Goal: Task Accomplishment & Management: Manage account settings

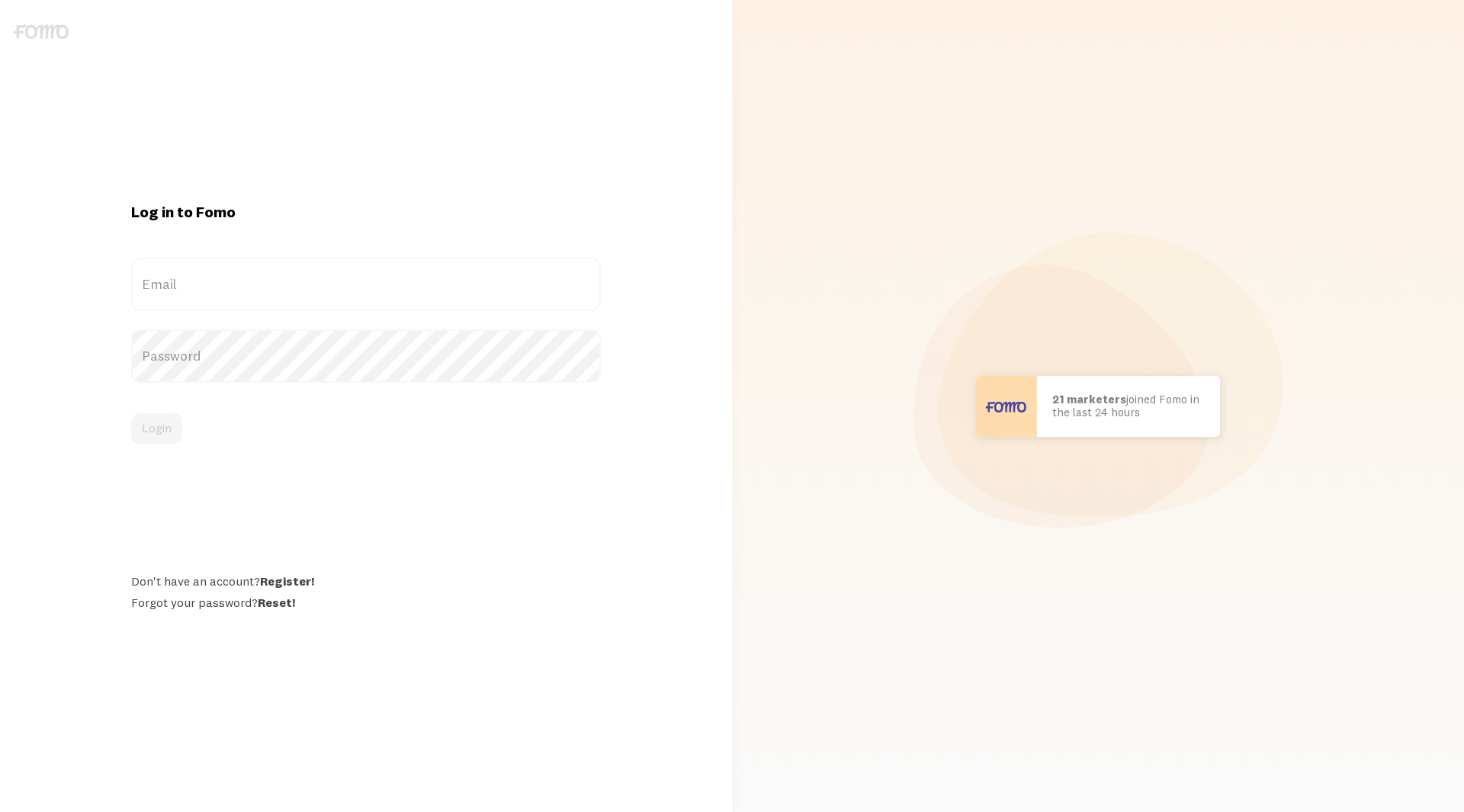
click at [559, 280] on label "Email" at bounding box center [367, 284] width 470 height 54
click at [559, 280] on input "Email" at bounding box center [367, 284] width 470 height 54
click at [590, 289] on div "Email" at bounding box center [367, 284] width 470 height 54
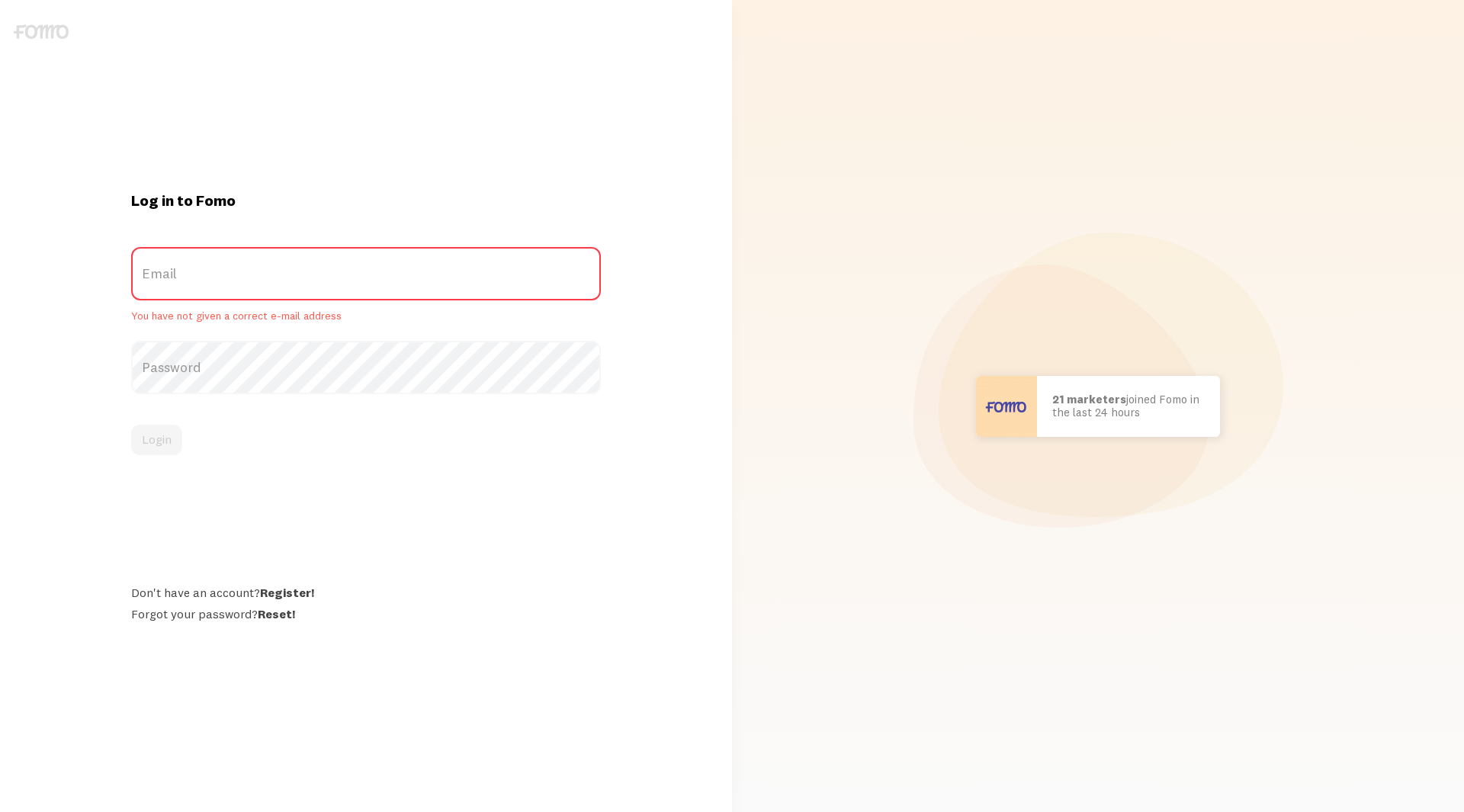
click at [588, 282] on keeper-lock "Open Keeper Popup" at bounding box center [582, 273] width 18 height 18
click at [589, 274] on keeper-lock "Open Keeper Popup" at bounding box center [582, 273] width 18 height 18
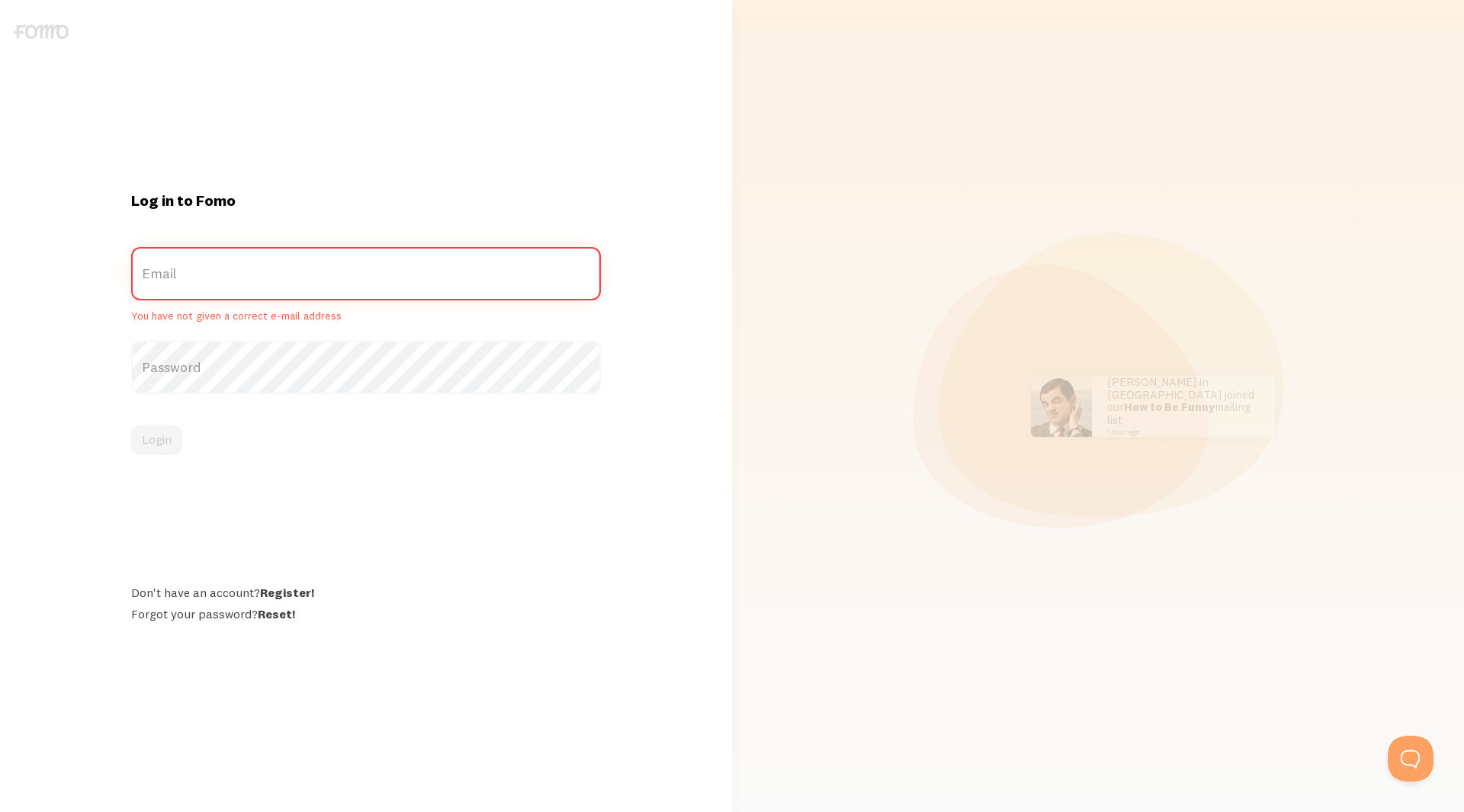
type input "paul@comquestmed.com"
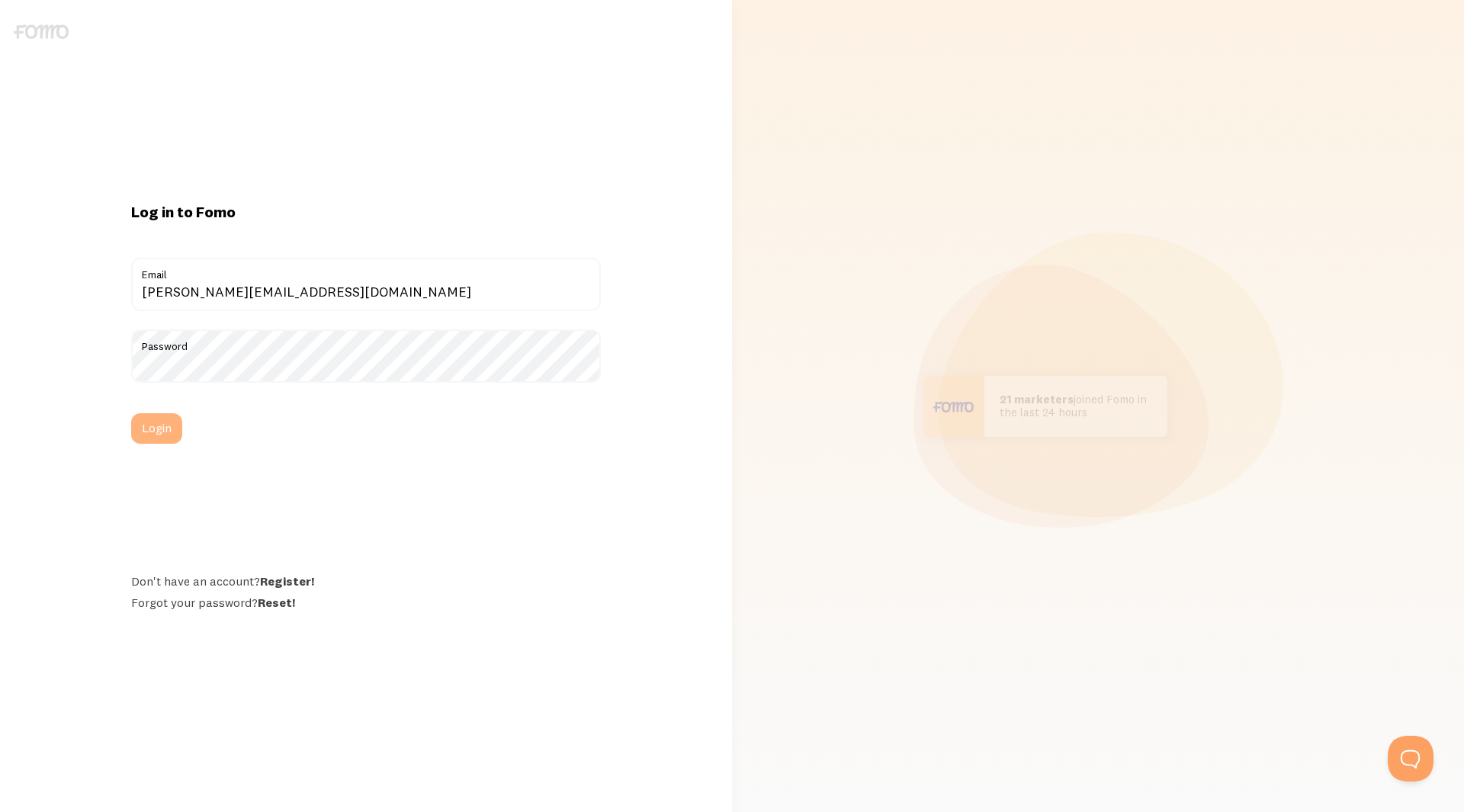
click at [157, 426] on button "Login" at bounding box center [157, 429] width 51 height 30
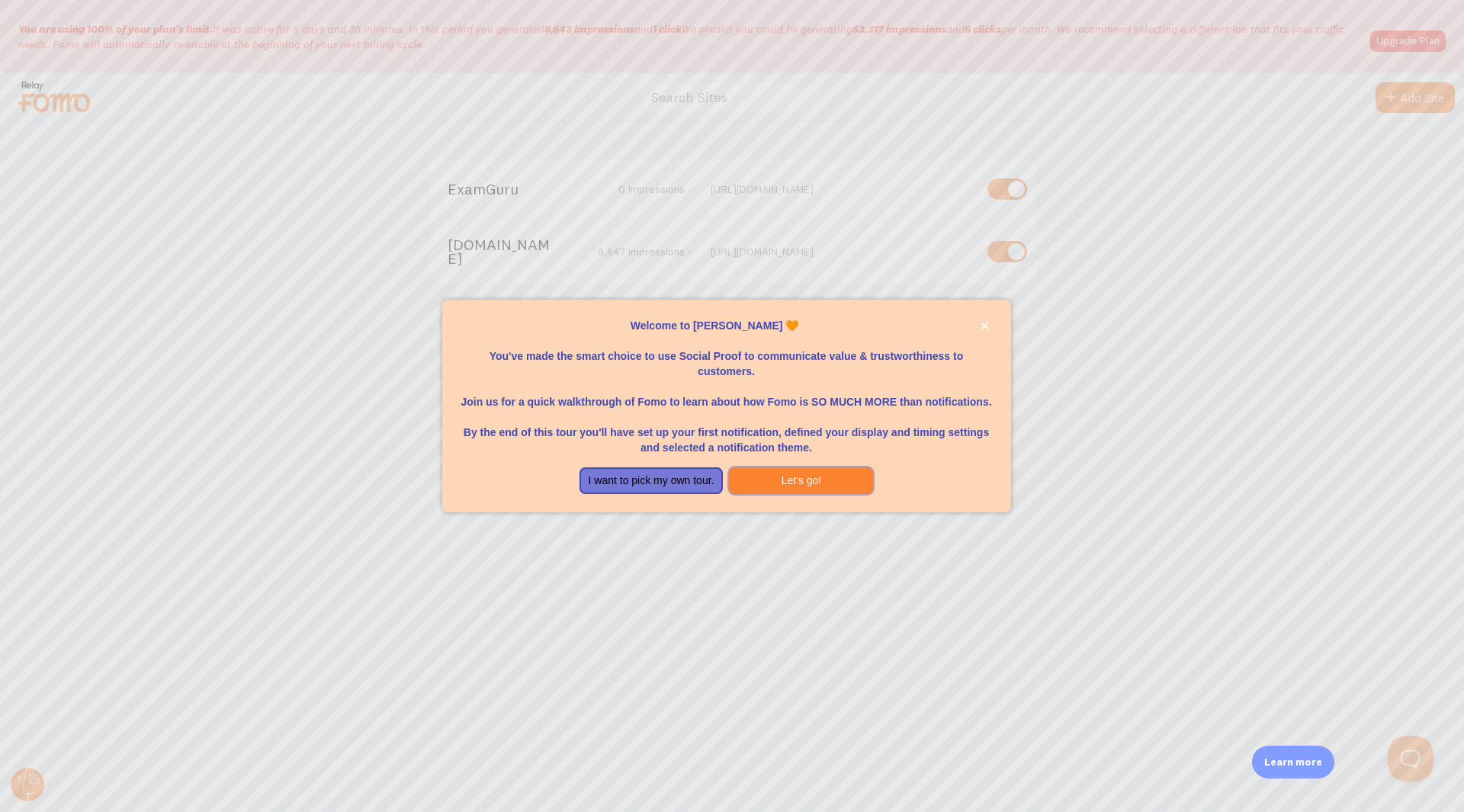
drag, startPoint x: 765, startPoint y: 470, endPoint x: 885, endPoint y: 466, distance: 120.1
click at [765, 470] on button "Let's go!" at bounding box center [800, 480] width 144 height 27
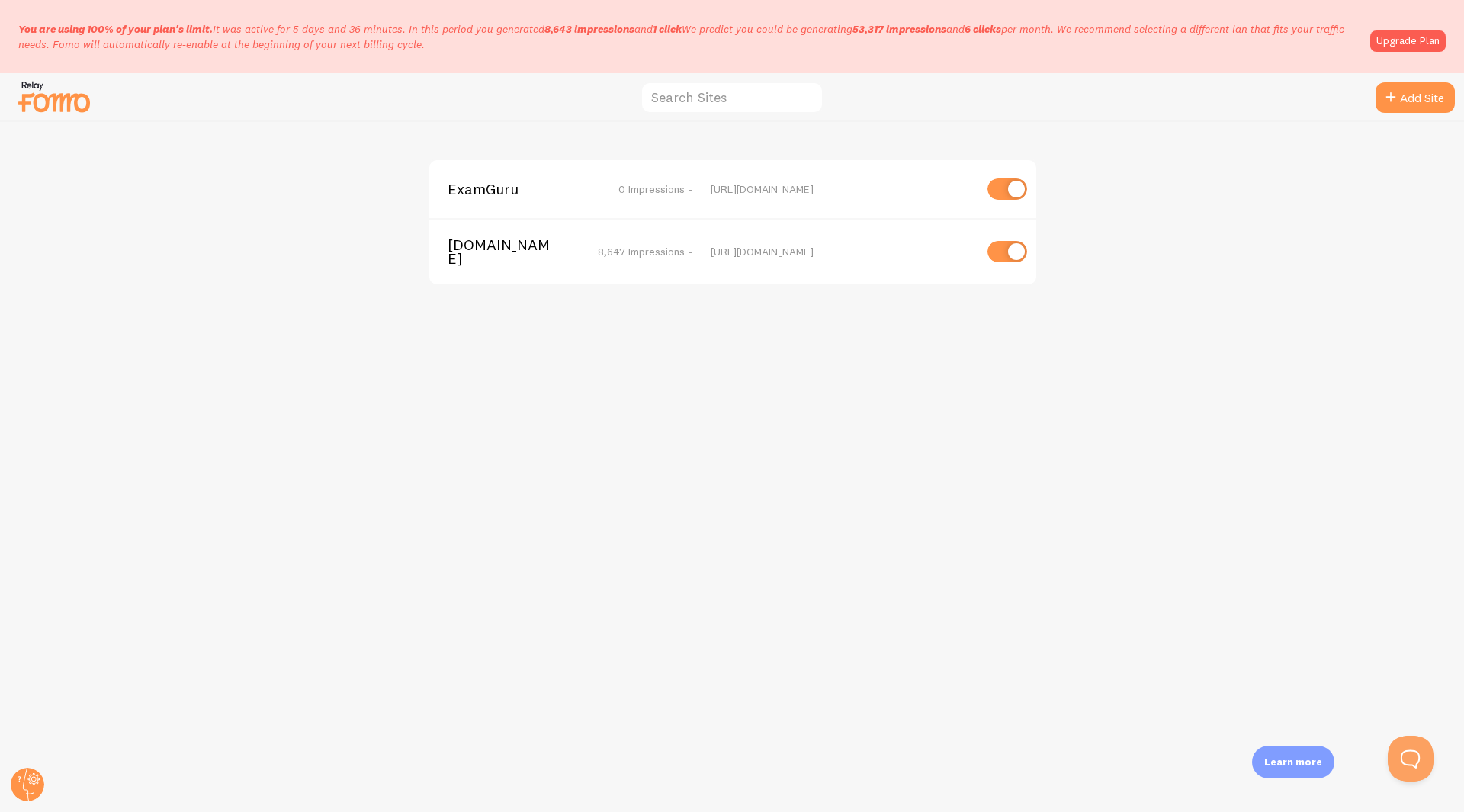
click at [1005, 195] on input "checkbox" at bounding box center [1007, 189] width 39 height 22
checkbox input "false"
click at [1420, 39] on link "Upgrade Plan" at bounding box center [1409, 40] width 75 height 22
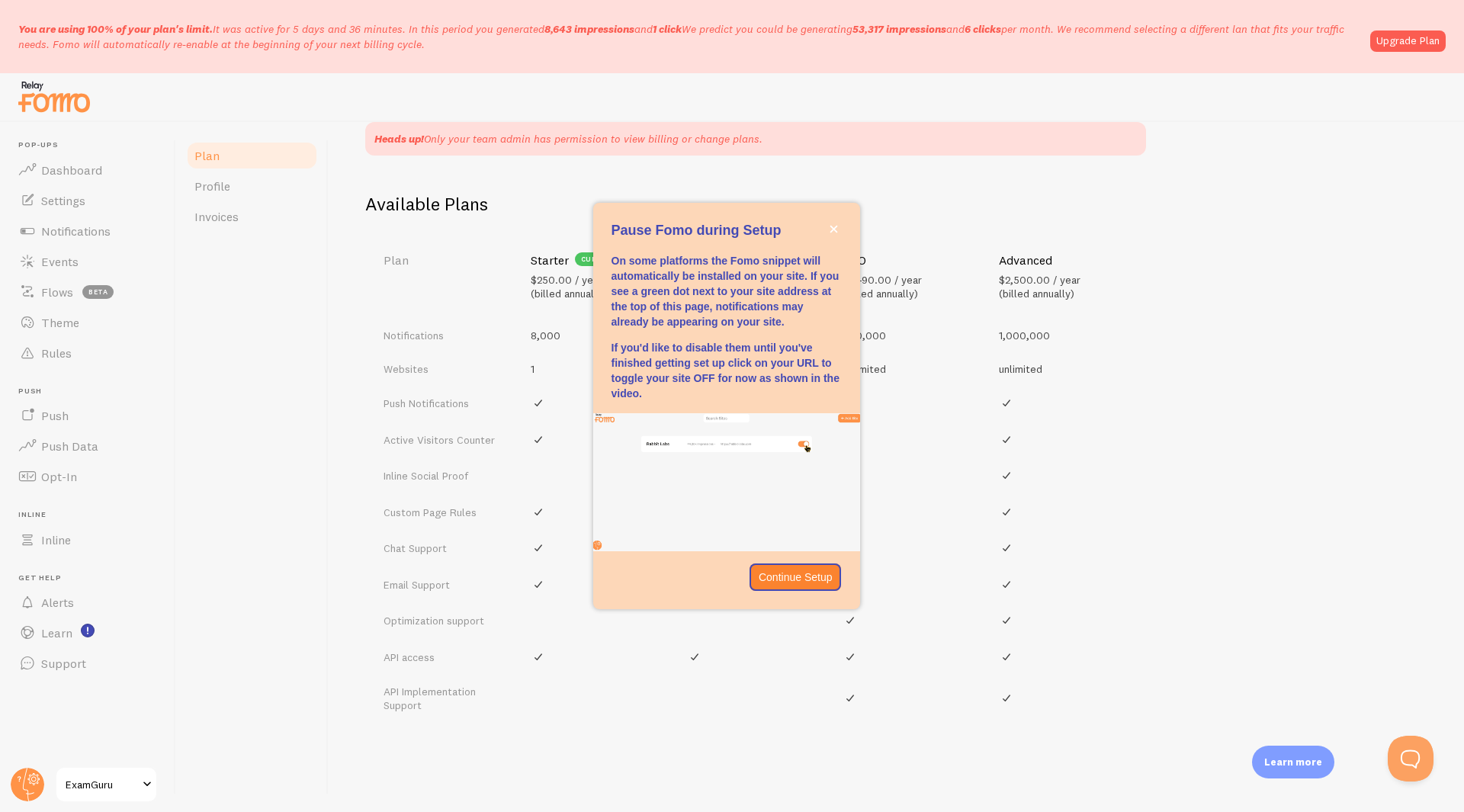
scroll to position [419, 0]
click at [834, 233] on icon "close," at bounding box center [834, 228] width 8 height 8
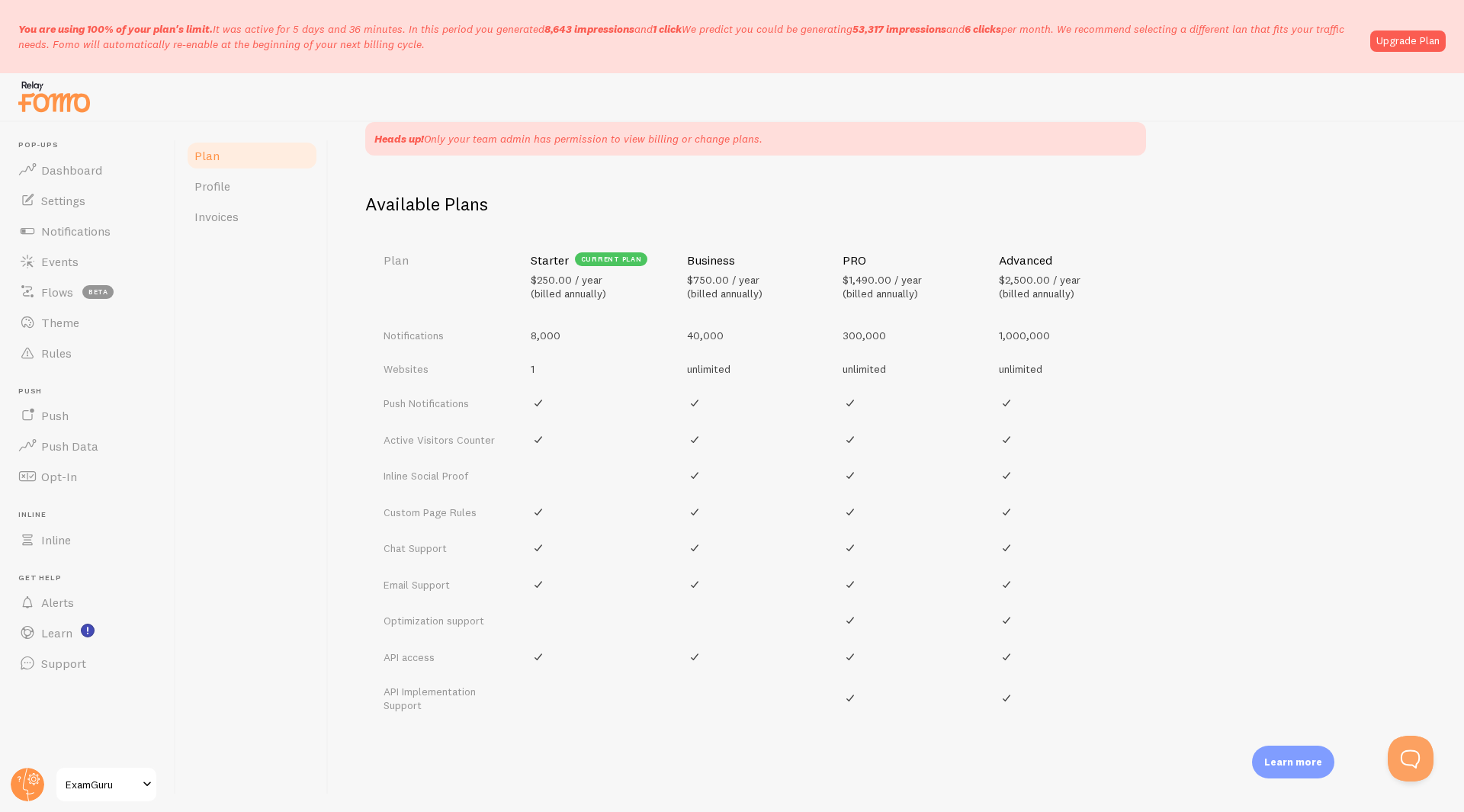
scroll to position [422, 0]
click at [231, 192] on link "Profile" at bounding box center [252, 186] width 134 height 30
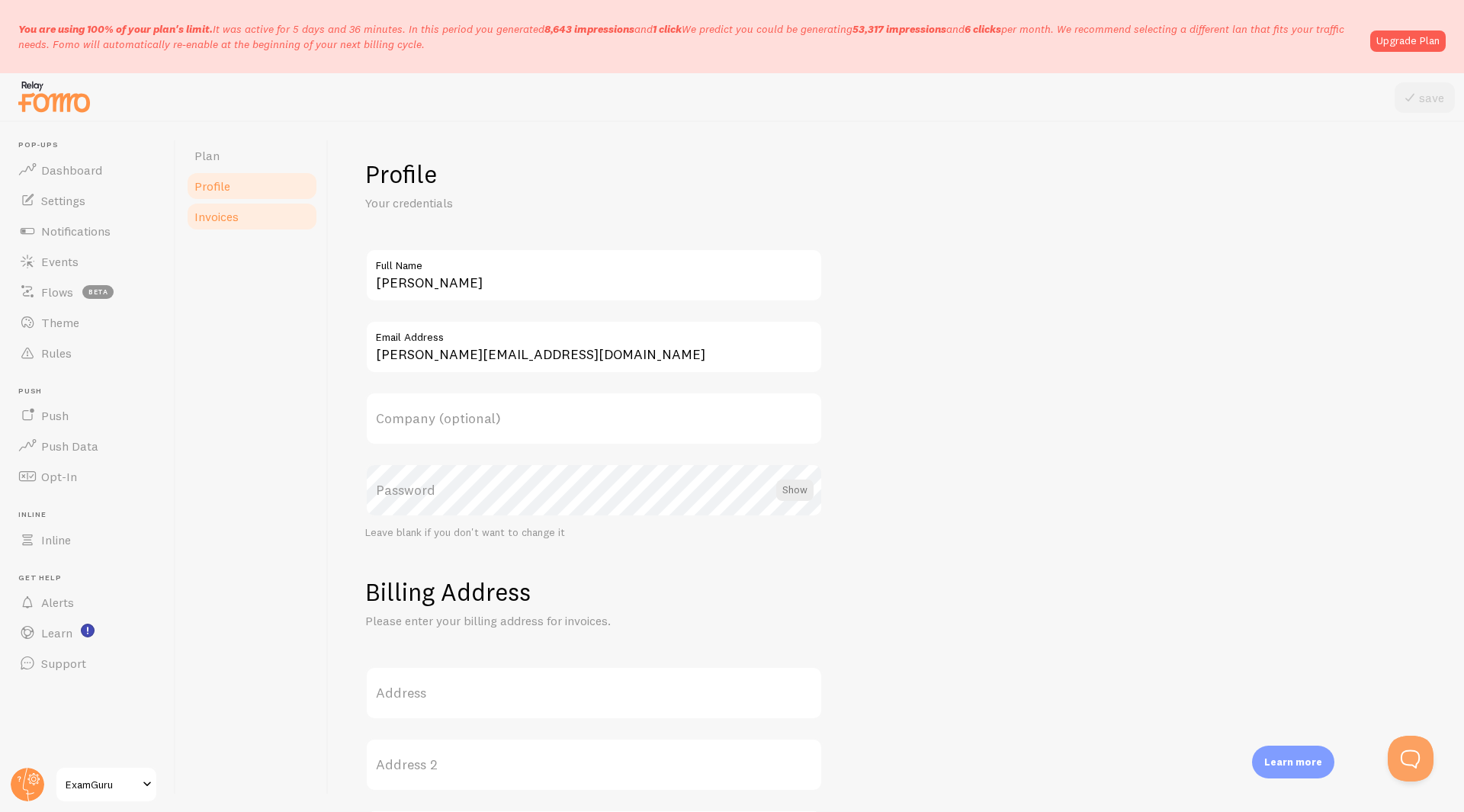
click at [231, 220] on span "Invoices" at bounding box center [216, 216] width 44 height 15
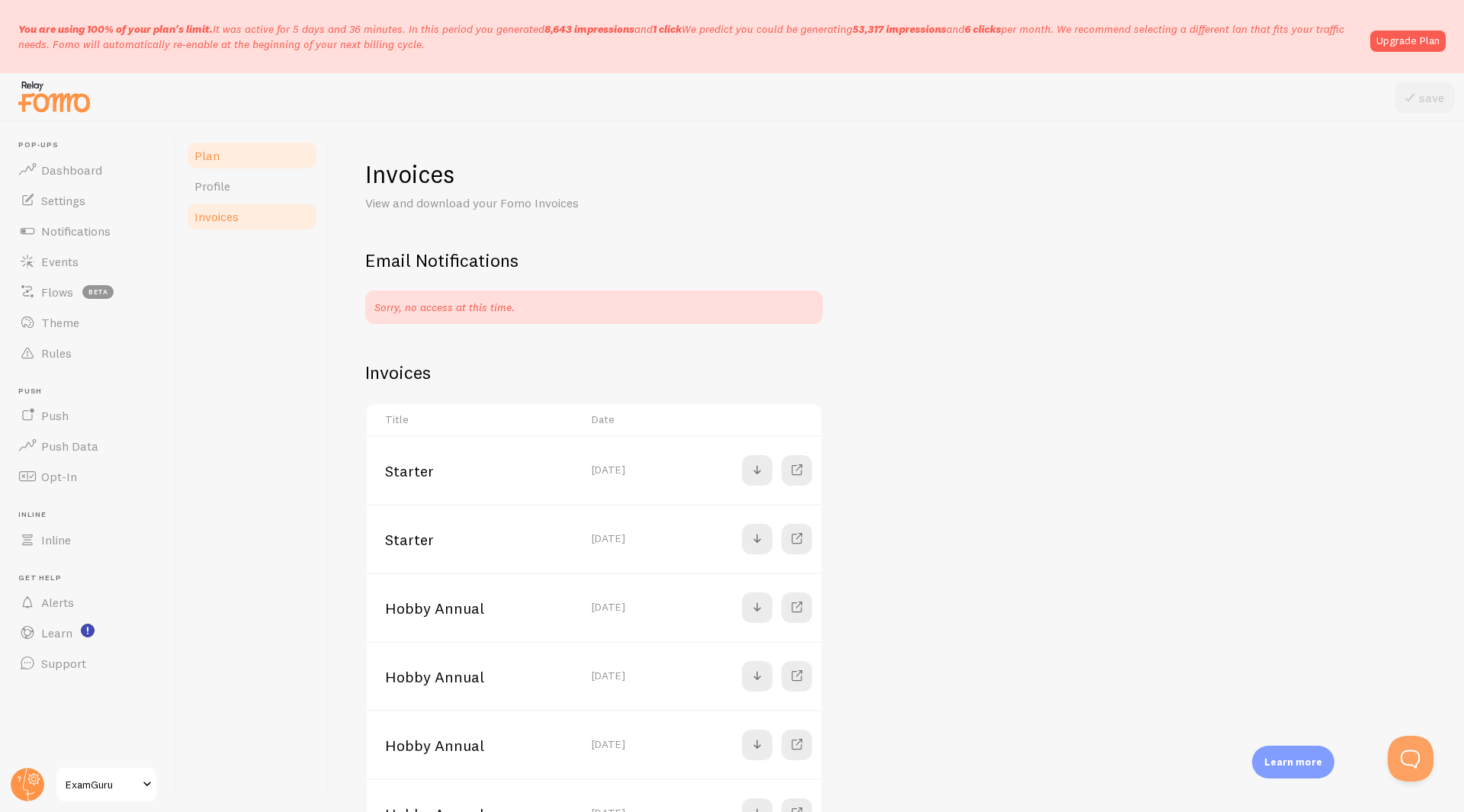
click at [240, 169] on link "Plan" at bounding box center [252, 155] width 134 height 30
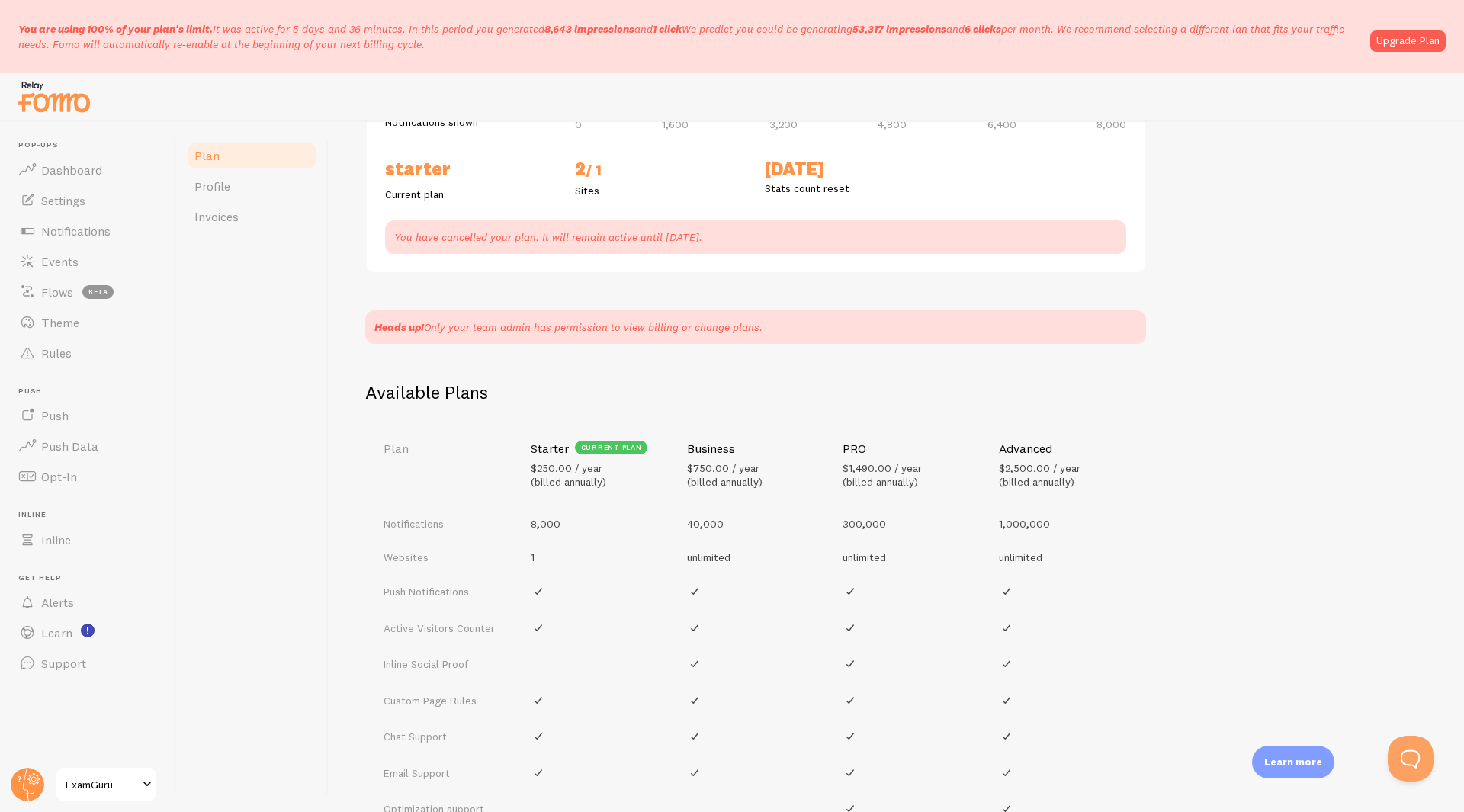
scroll to position [117, 0]
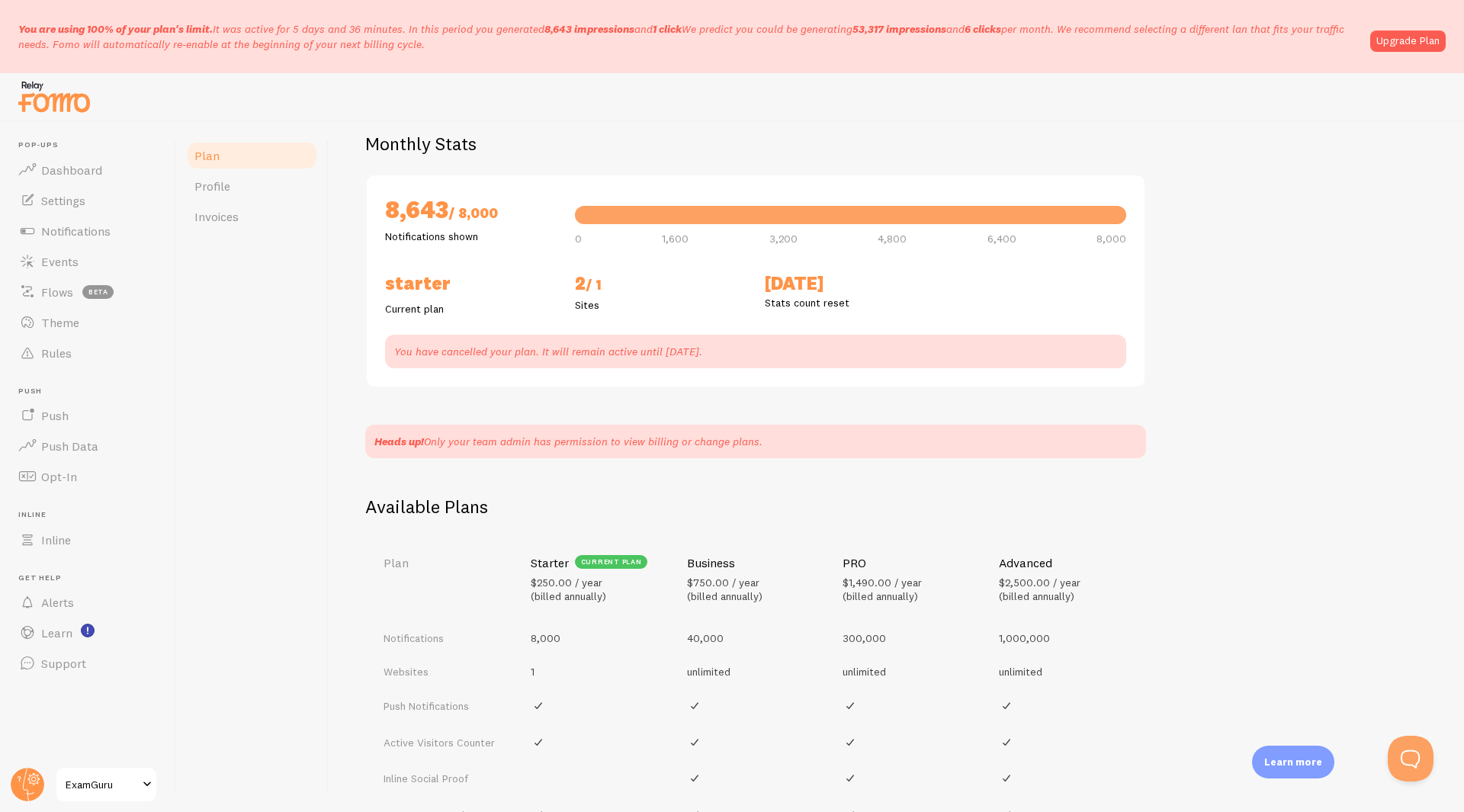
click at [139, 784] on span at bounding box center [147, 784] width 18 height 18
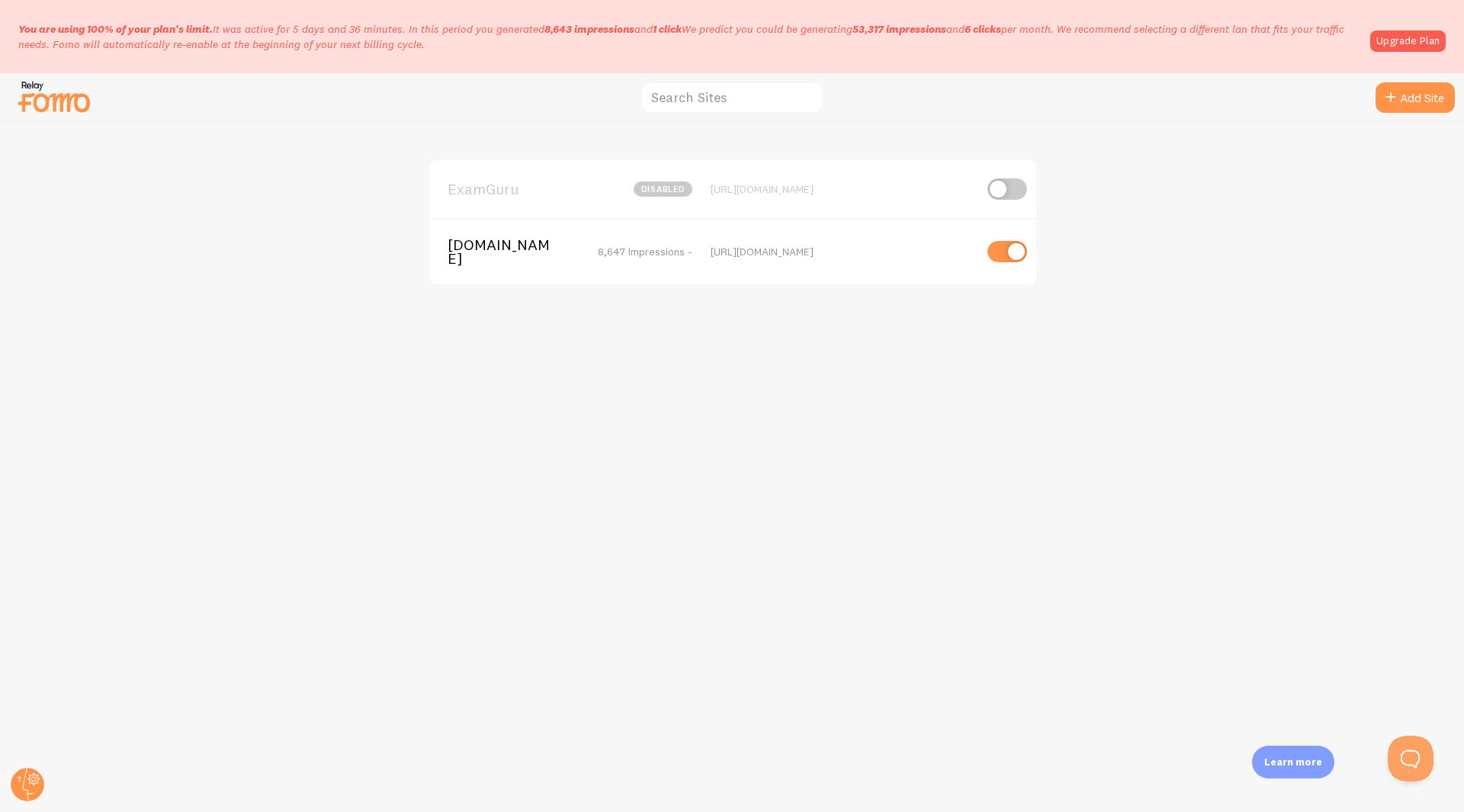
click at [669, 239] on div "[DOMAIN_NAME] 8,647 Impressions -" at bounding box center [570, 252] width 244 height 28
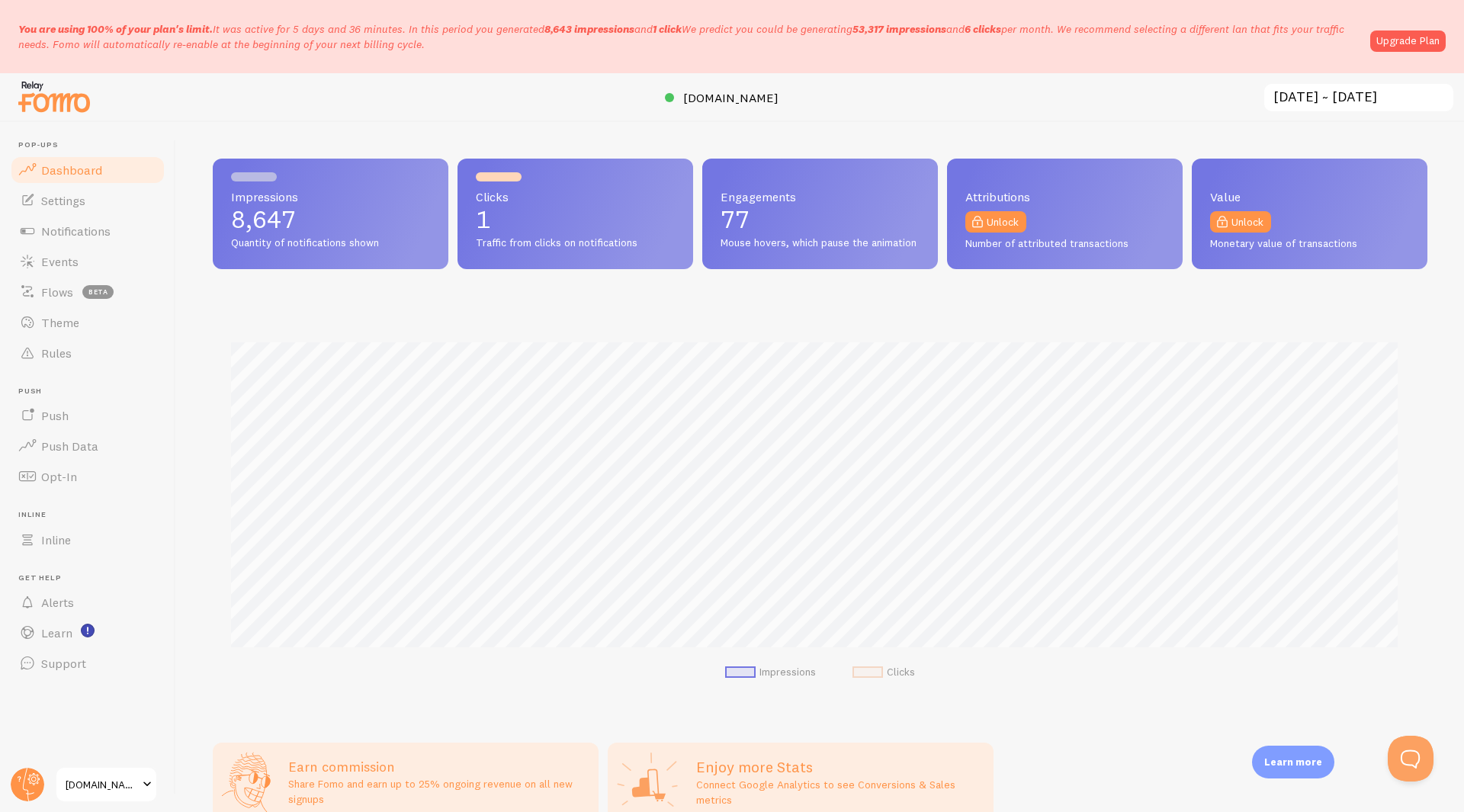
scroll to position [400, 1204]
click at [119, 207] on link "Settings" at bounding box center [87, 200] width 157 height 30
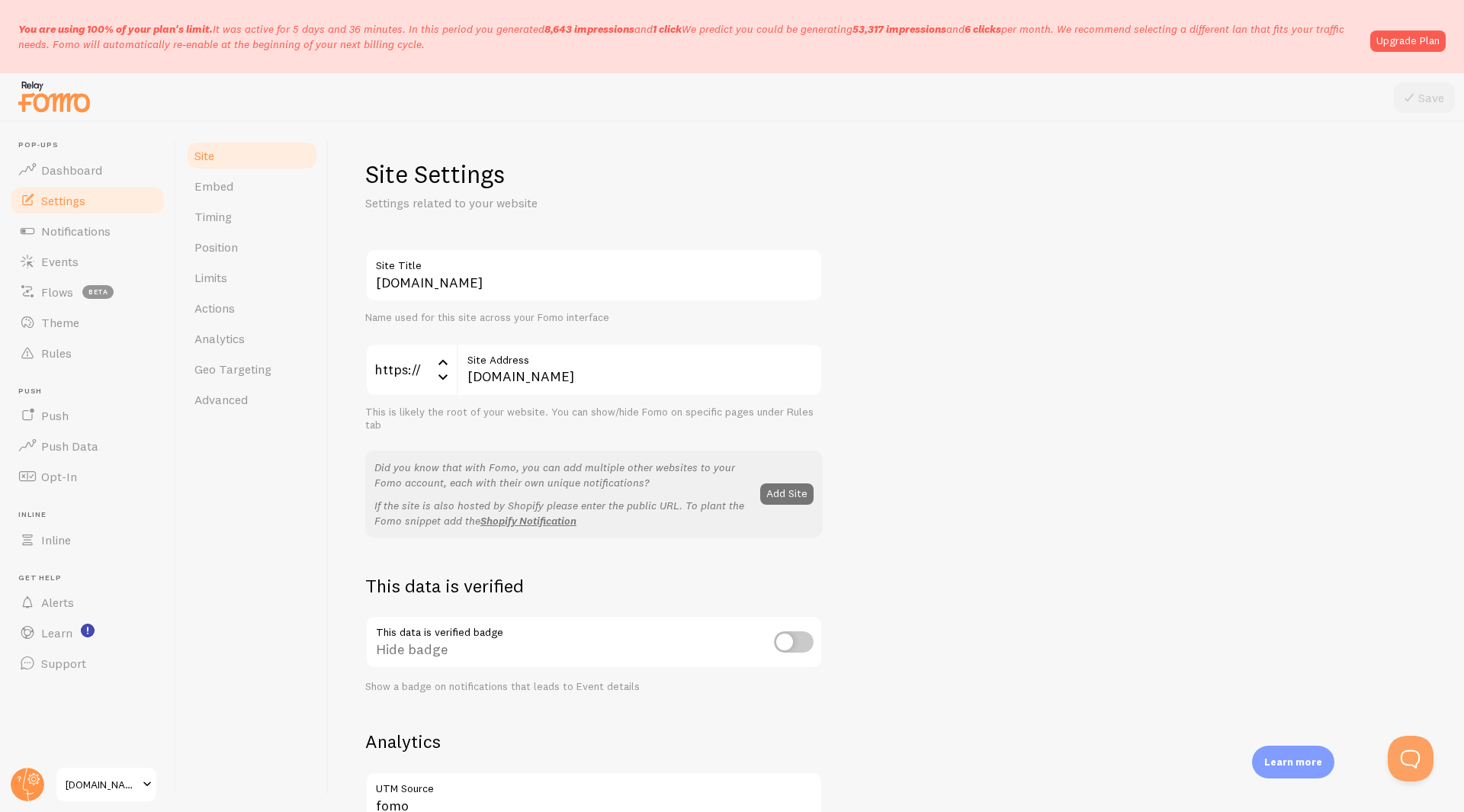
click at [55, 107] on img at bounding box center [54, 96] width 76 height 39
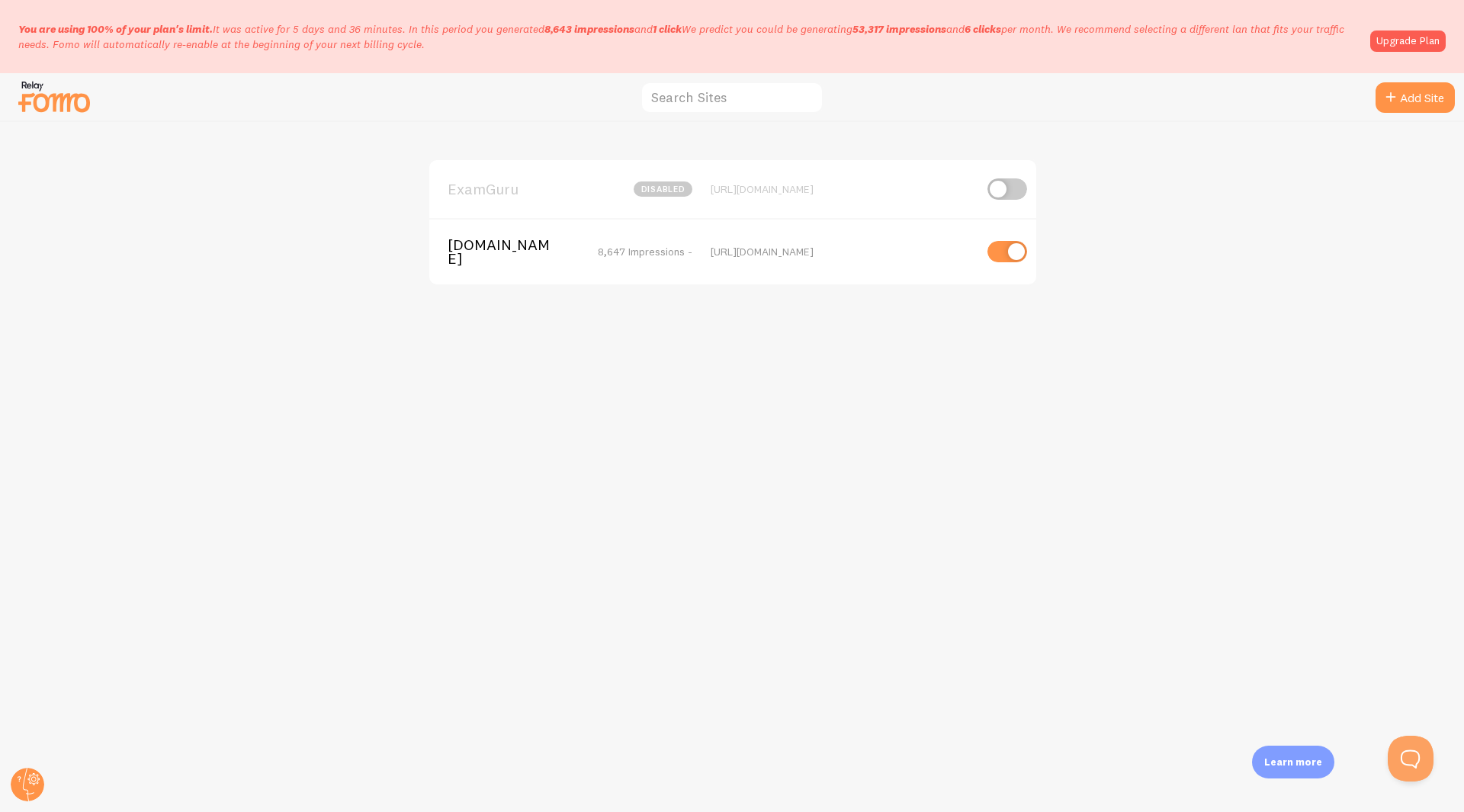
click at [858, 236] on div "[DOMAIN_NAME] 8,647 Impressions - [URL][DOMAIN_NAME]" at bounding box center [733, 251] width 607 height 67
click at [488, 246] on span "[DOMAIN_NAME]" at bounding box center [509, 252] width 123 height 28
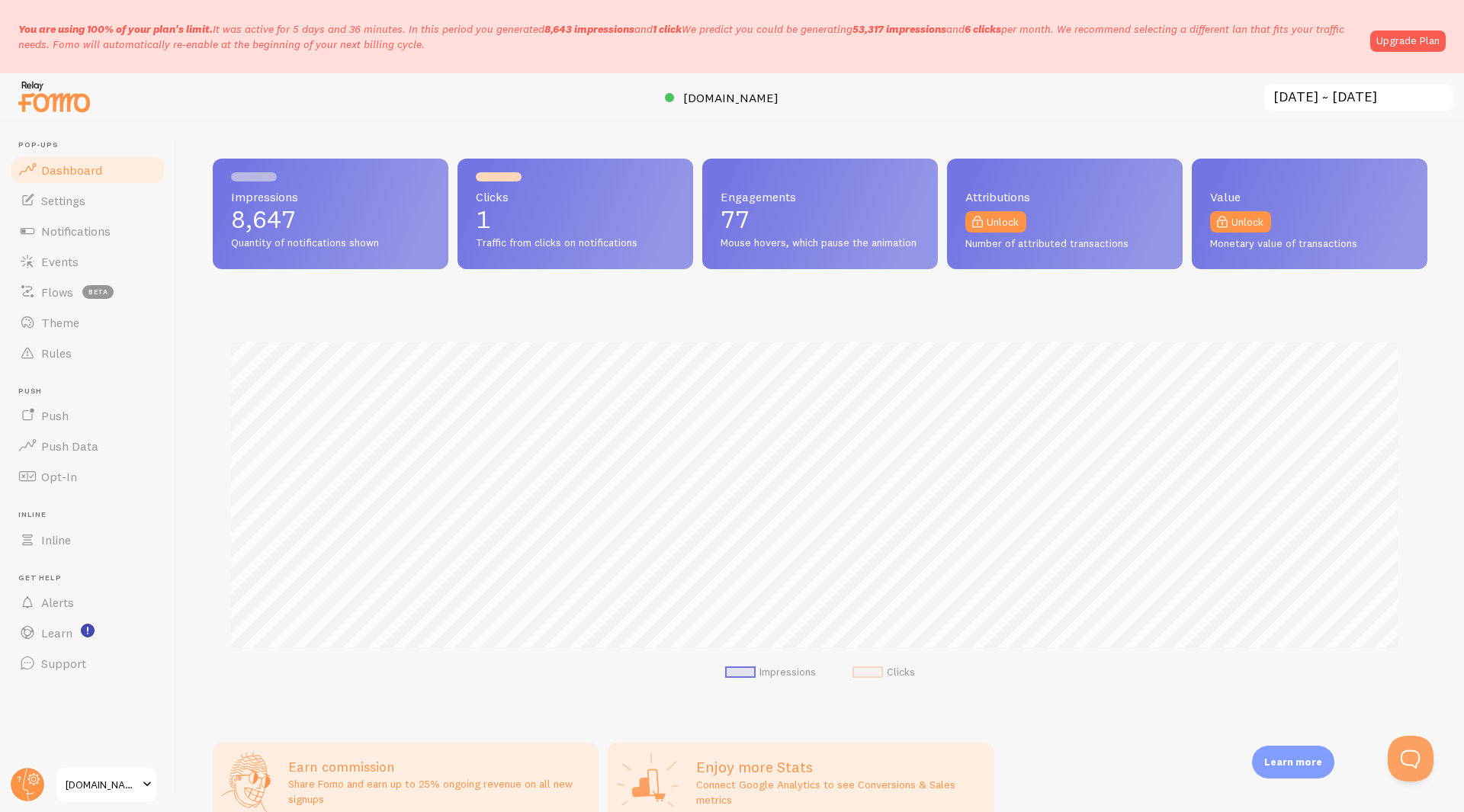
scroll to position [400, 1204]
click at [34, 780] on icon at bounding box center [34, 780] width 6 height 6
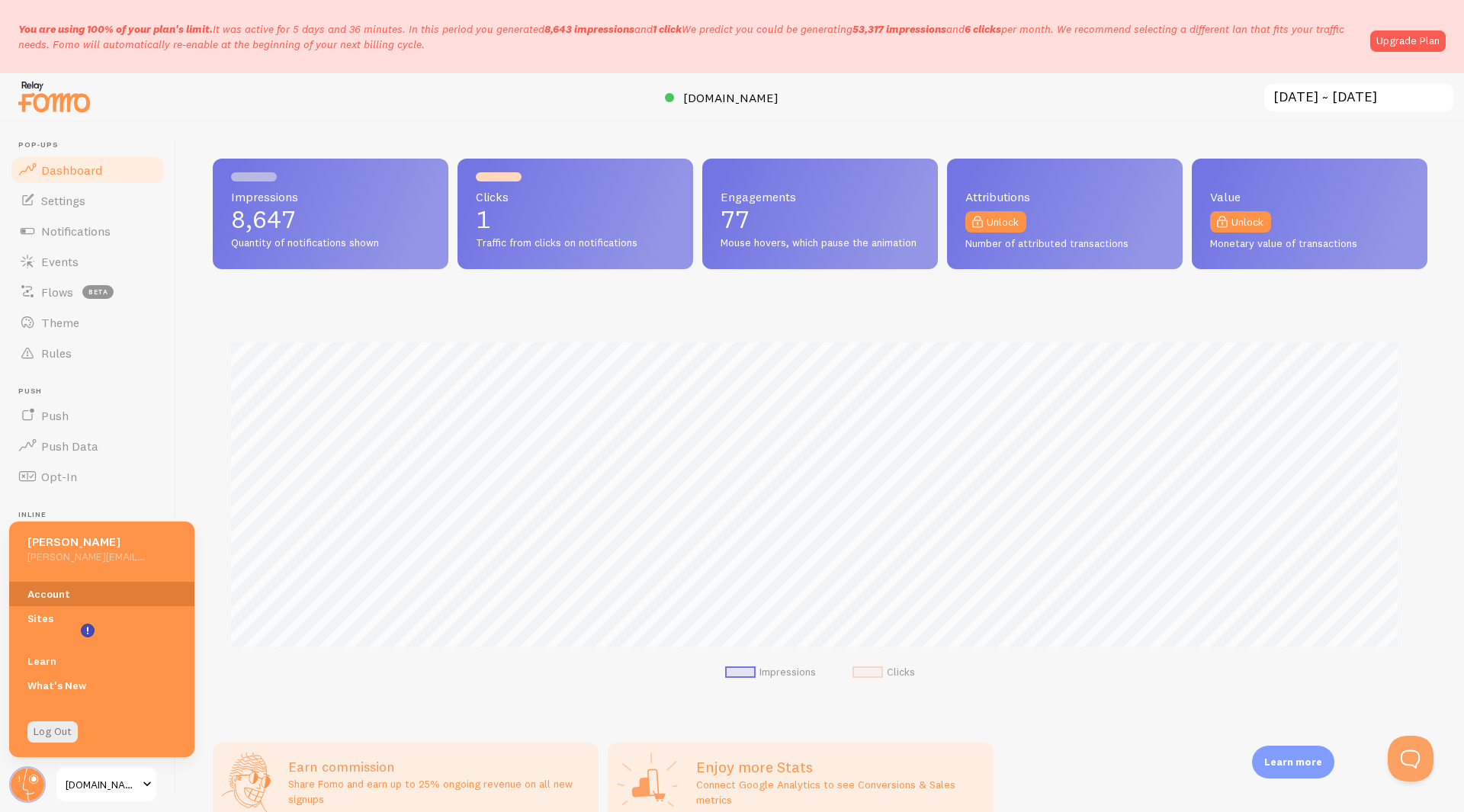
click at [54, 594] on link "Account" at bounding box center [102, 594] width 185 height 24
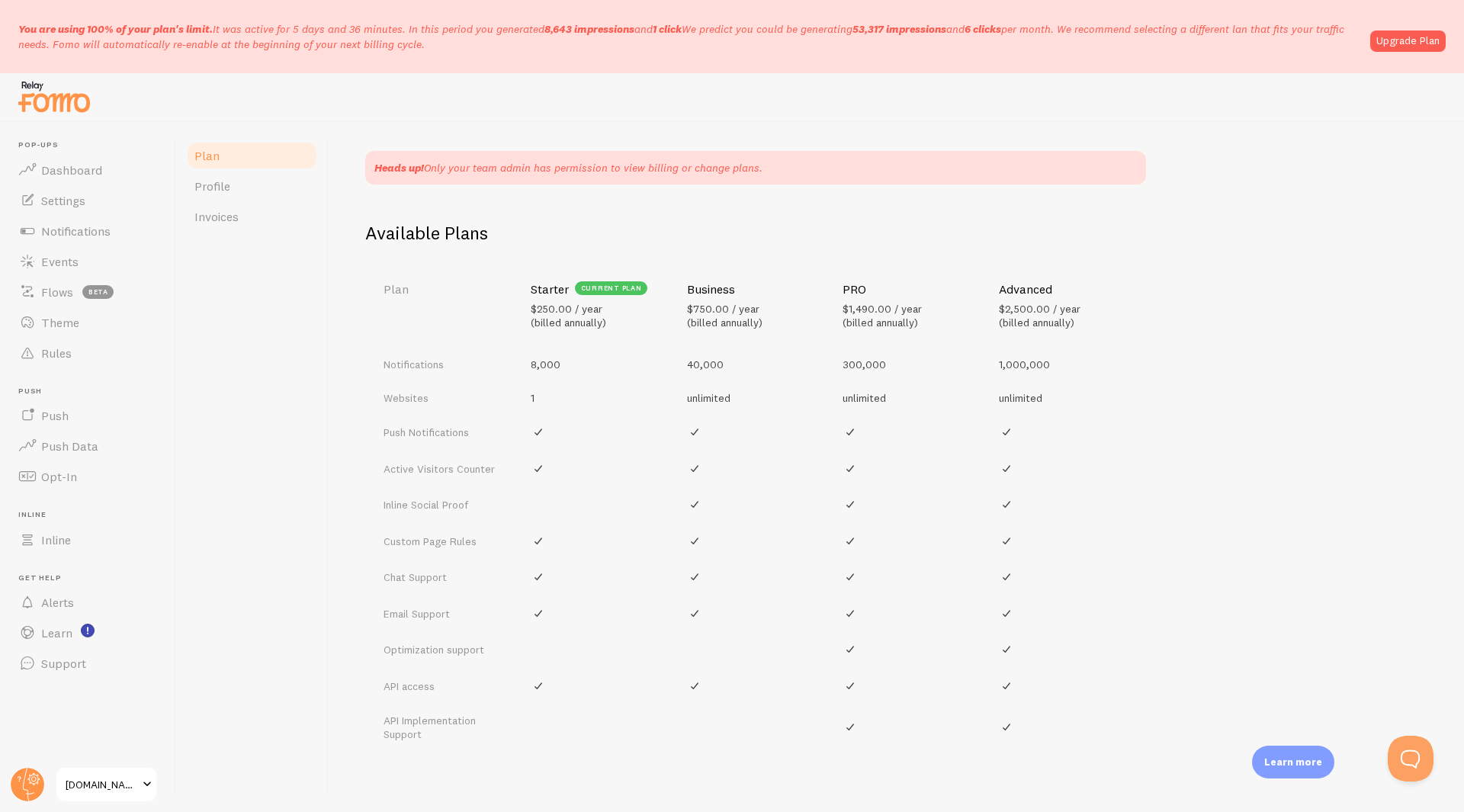
scroll to position [422, 0]
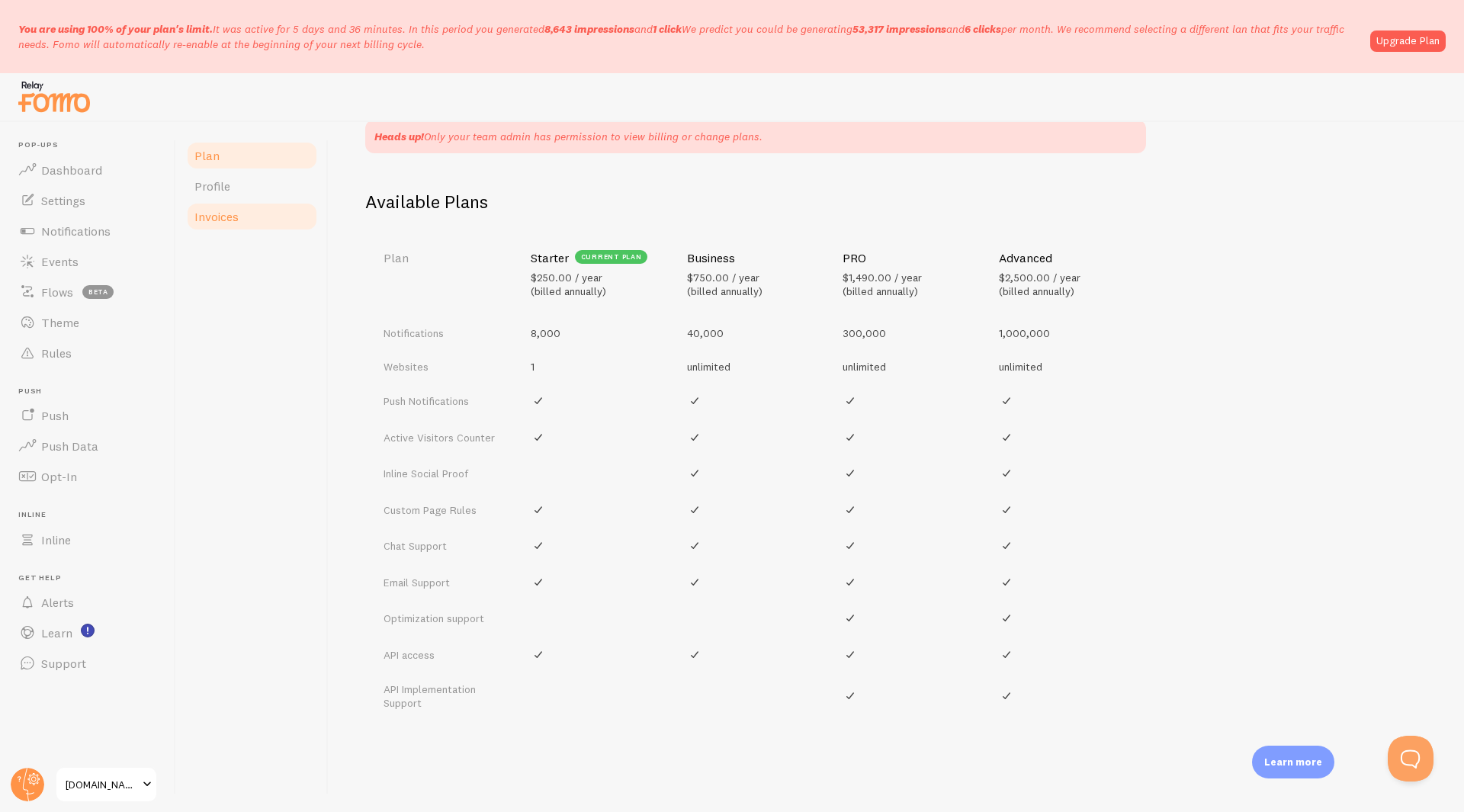
click at [262, 210] on link "Invoices" at bounding box center [252, 216] width 134 height 30
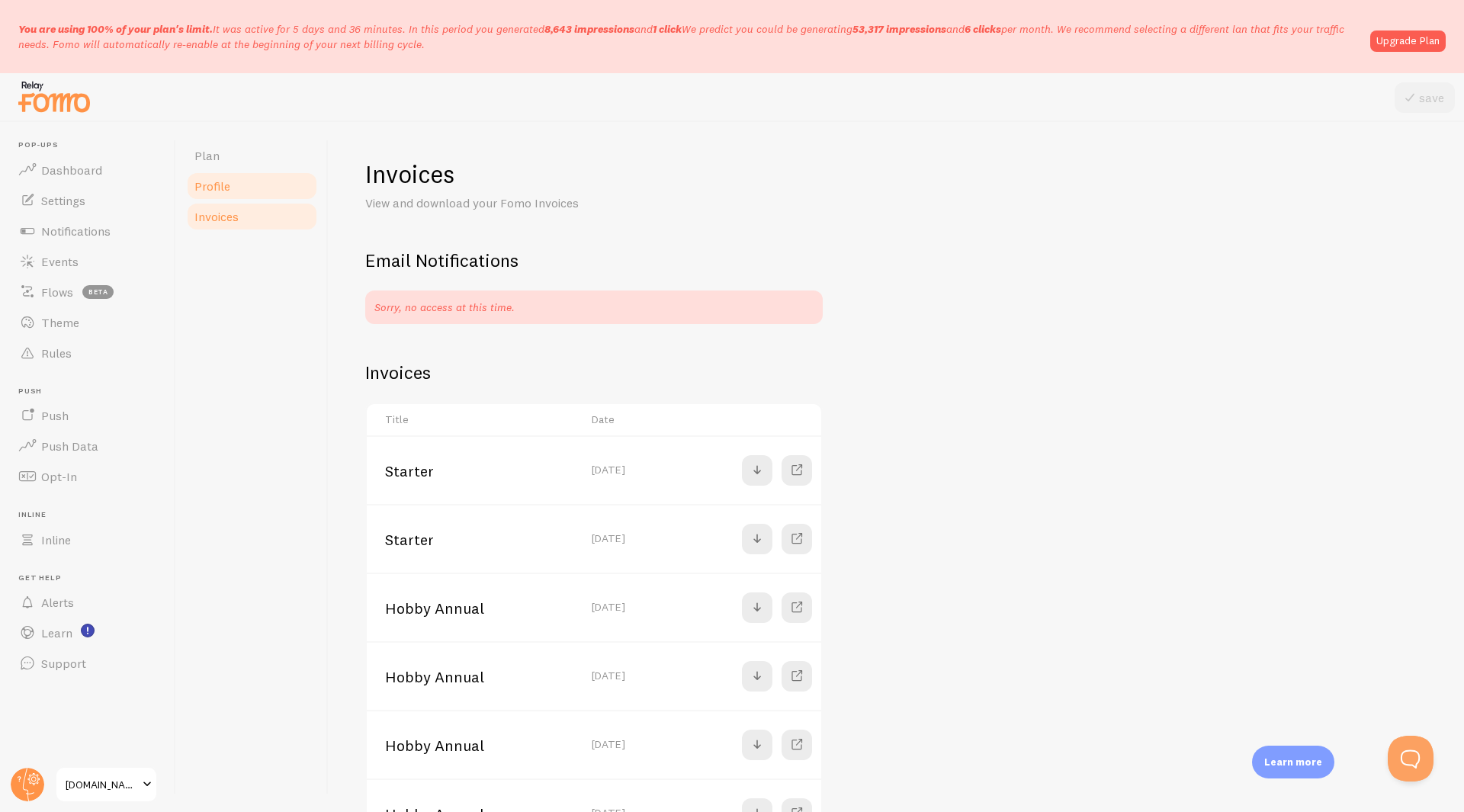
click at [236, 177] on link "Profile" at bounding box center [252, 186] width 134 height 30
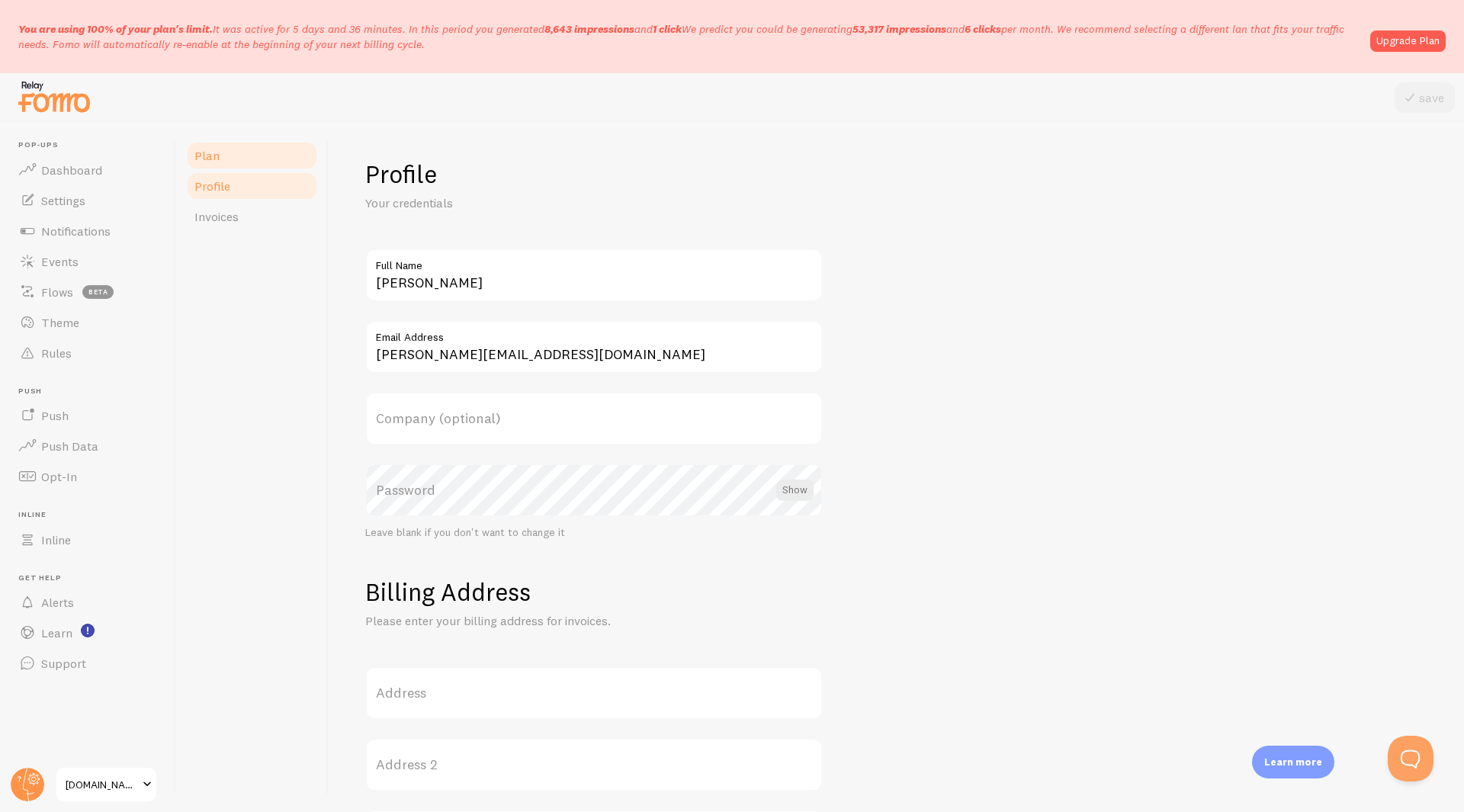
click at [236, 148] on link "Plan" at bounding box center [252, 155] width 134 height 30
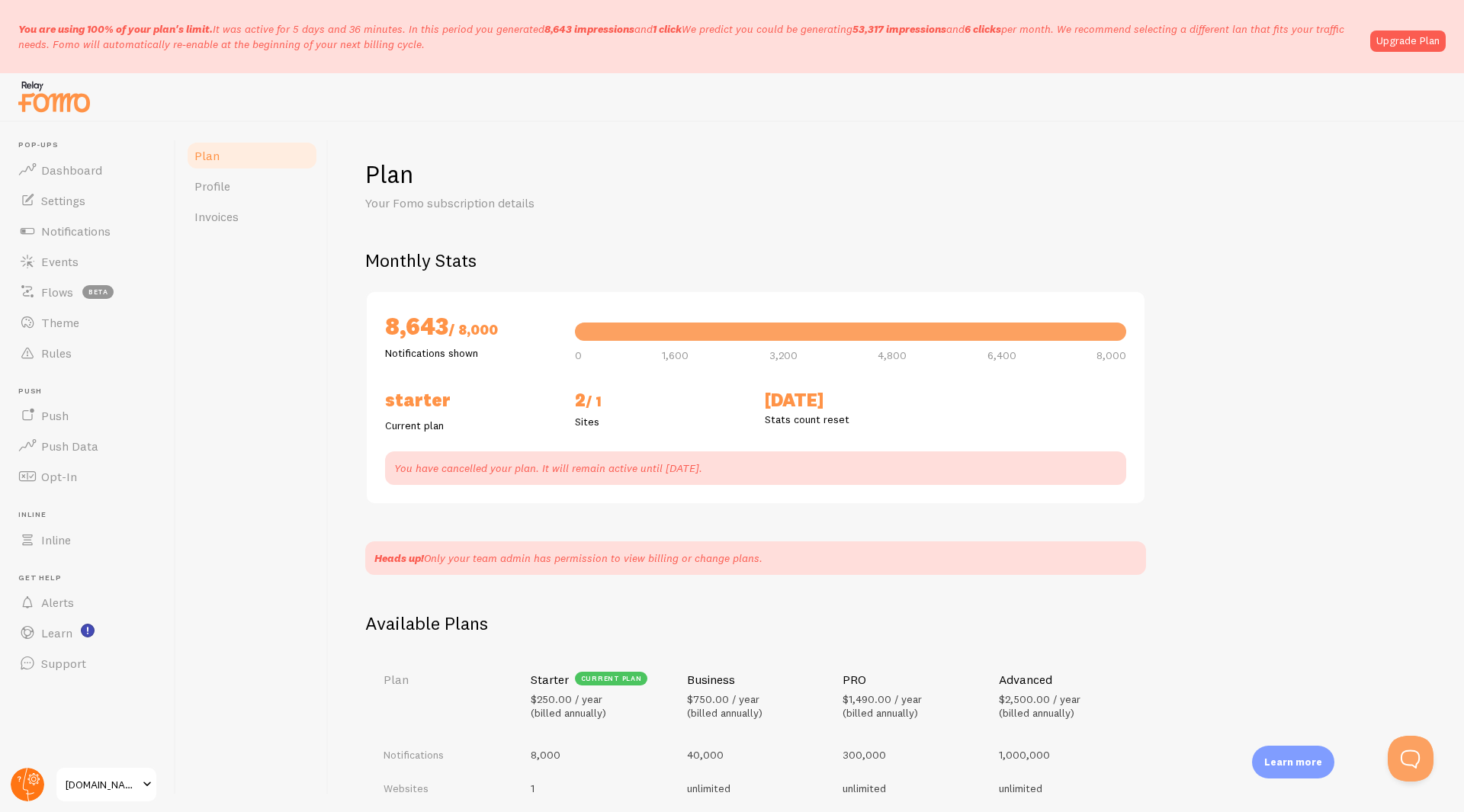
click at [30, 781] on circle at bounding box center [27, 785] width 34 height 34
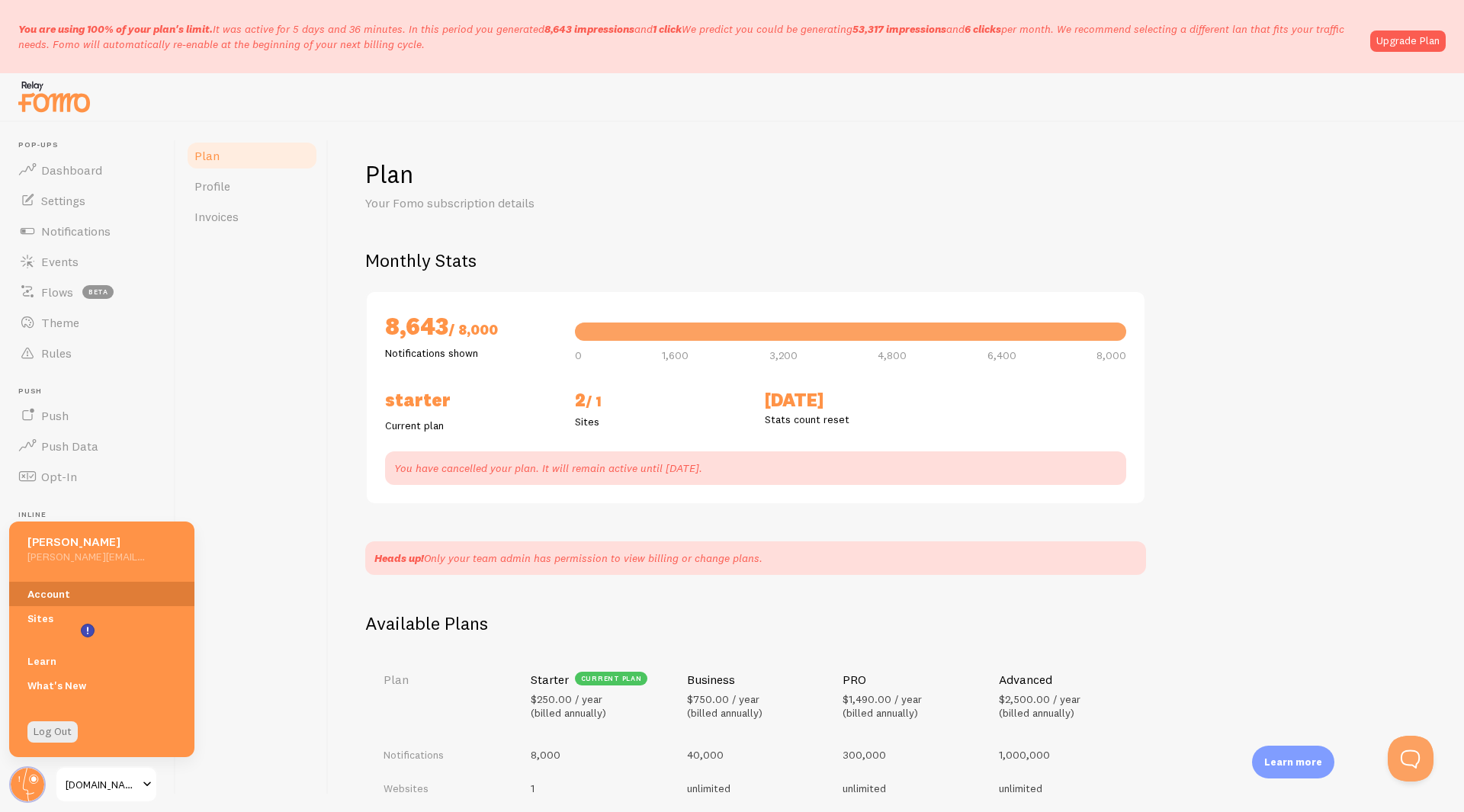
click at [58, 596] on link "Account" at bounding box center [102, 594] width 185 height 24
click at [35, 623] on link "Sites" at bounding box center [102, 618] width 185 height 24
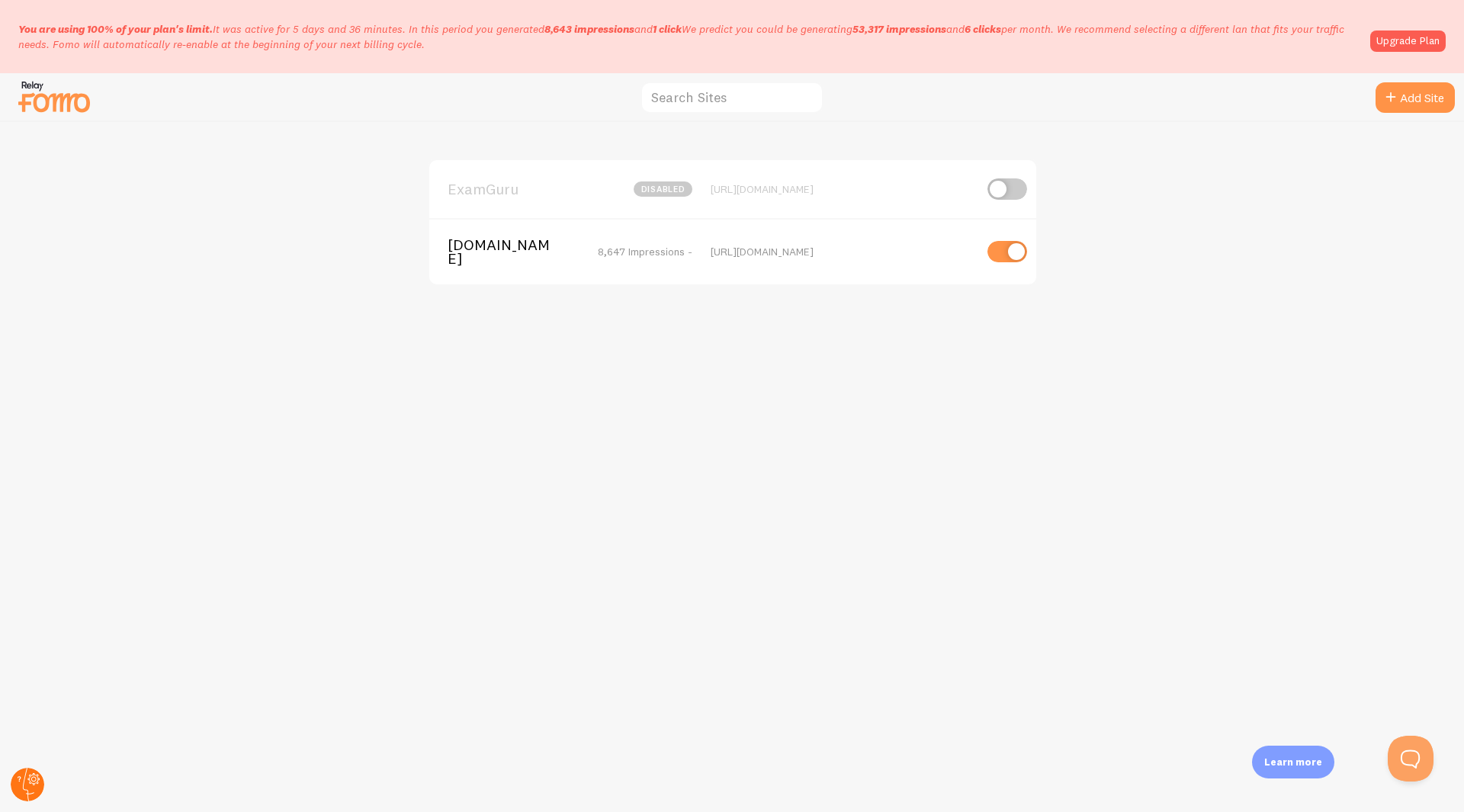
click at [35, 781] on icon at bounding box center [34, 780] width 6 height 6
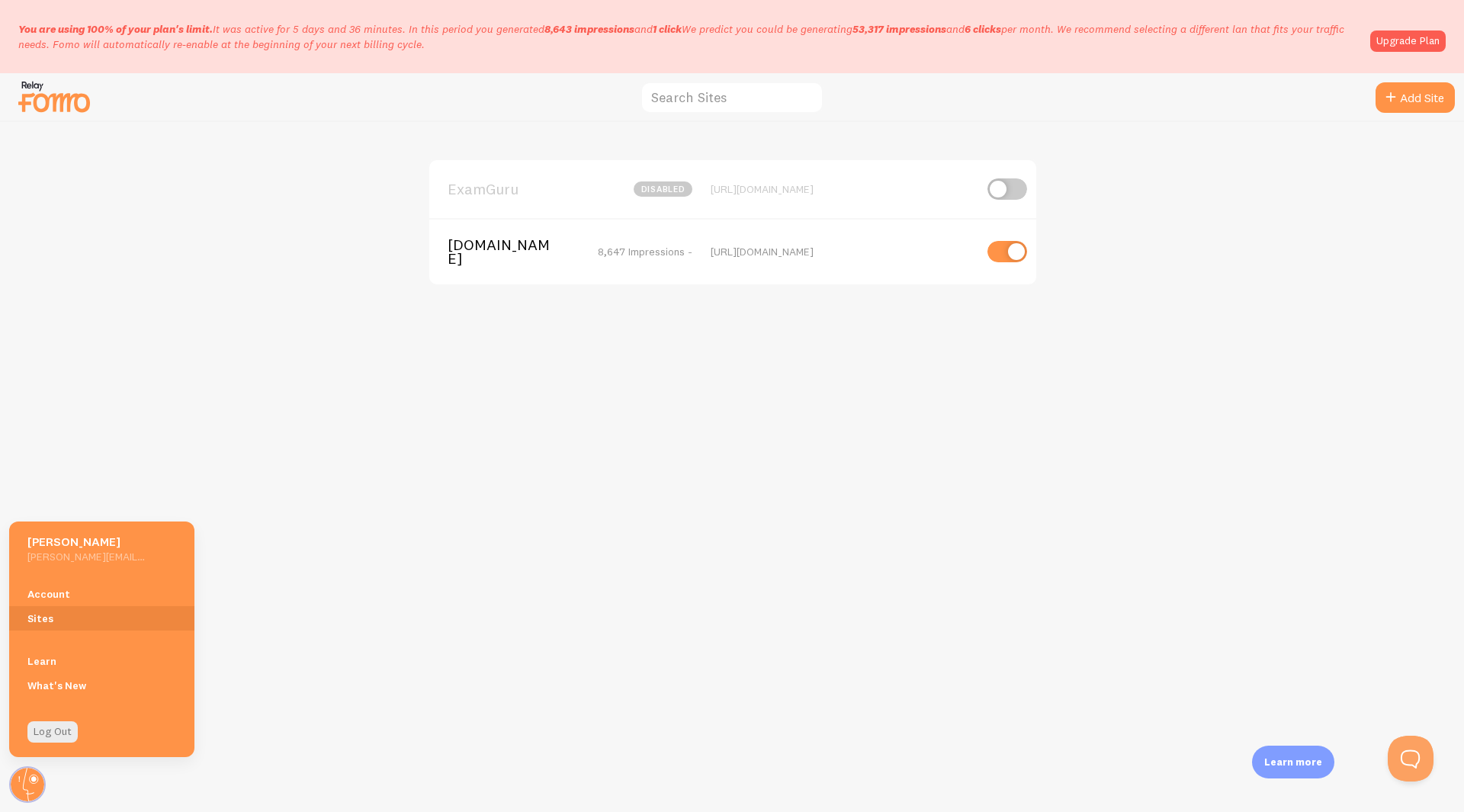
click at [79, 580] on div "Account Sites" at bounding box center [102, 605] width 185 height 67
click at [67, 594] on link "Account" at bounding box center [102, 594] width 185 height 24
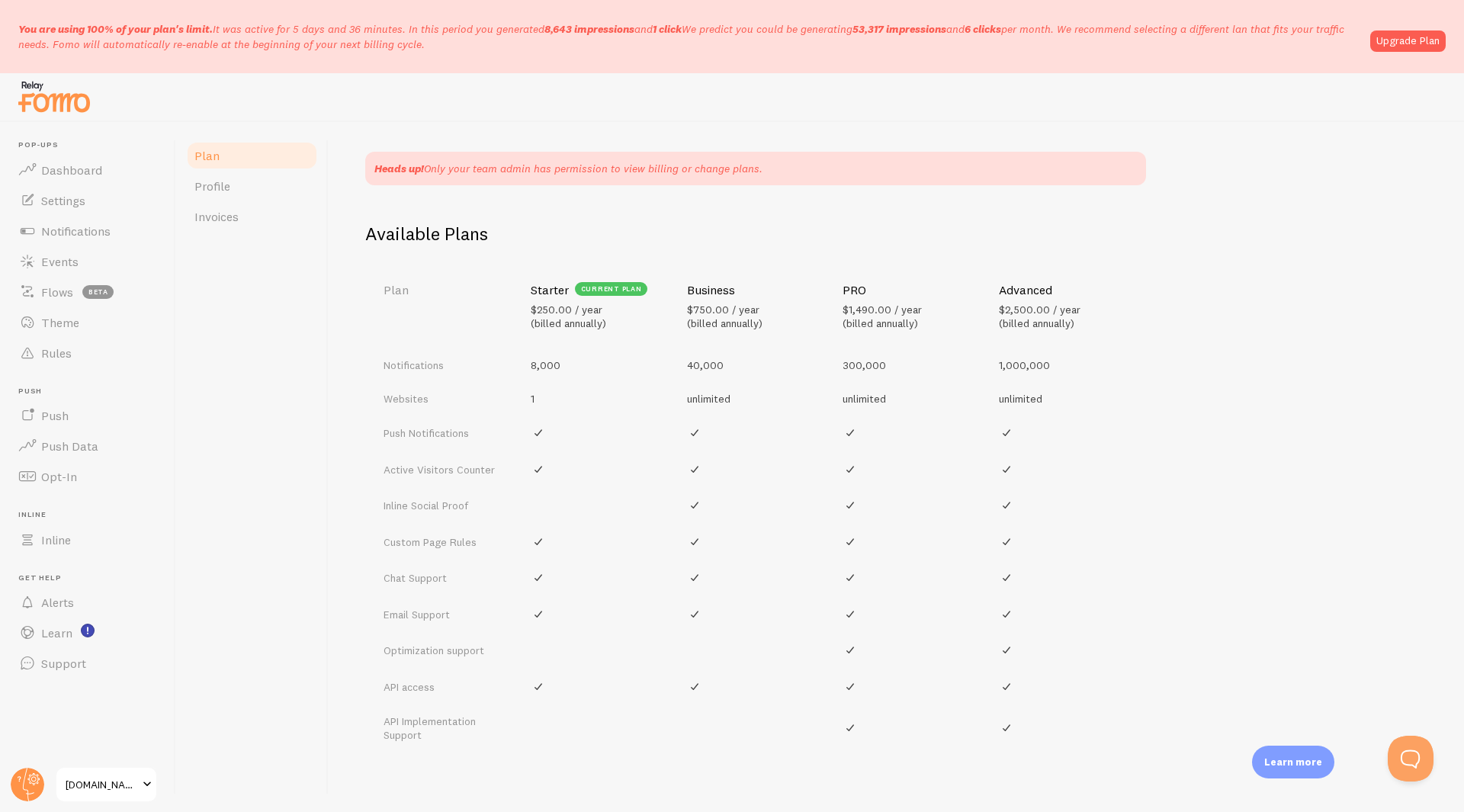
scroll to position [422, 0]
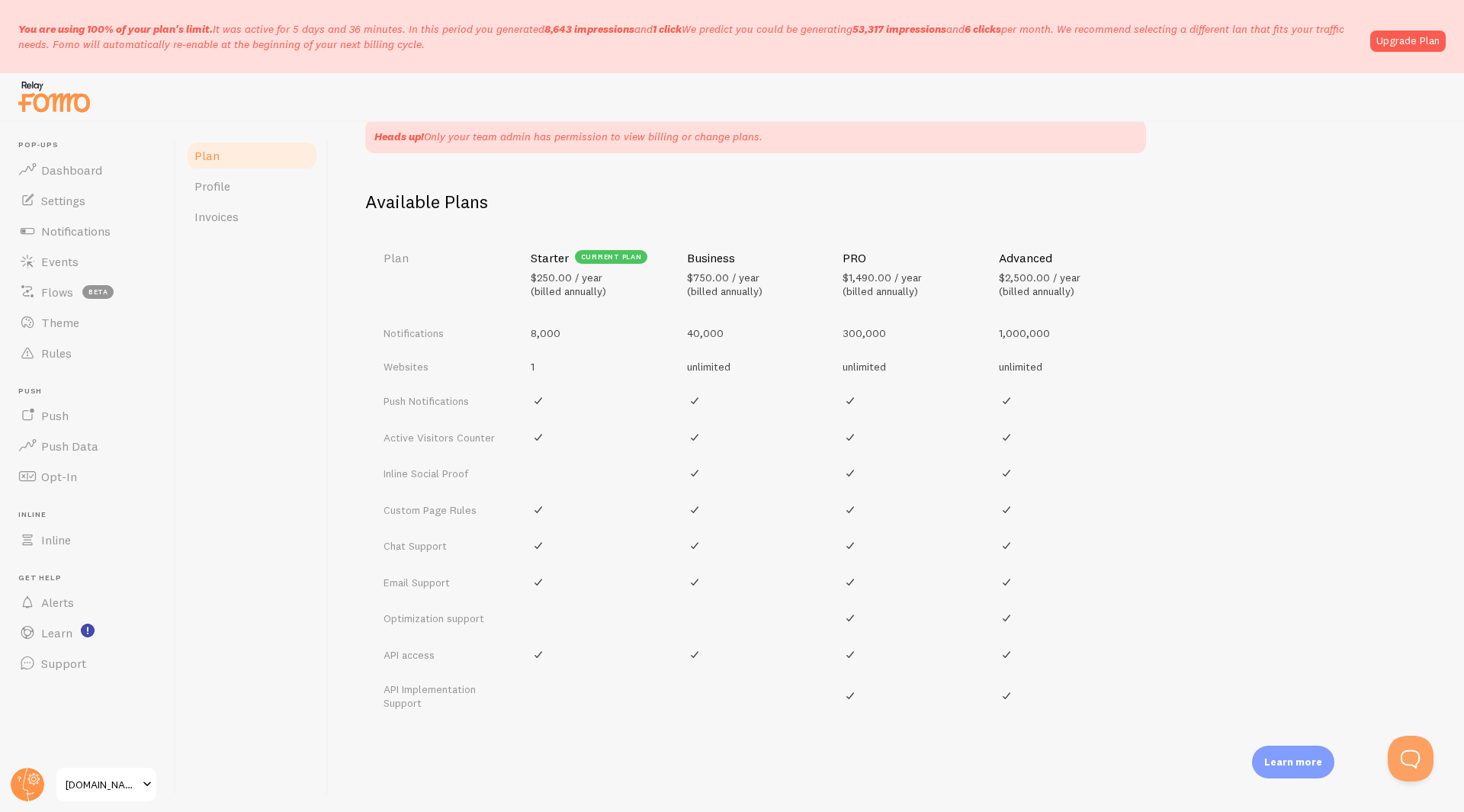
click at [547, 361] on td "1" at bounding box center [600, 367] width 156 height 34
click at [26, 782] on circle at bounding box center [27, 785] width 34 height 34
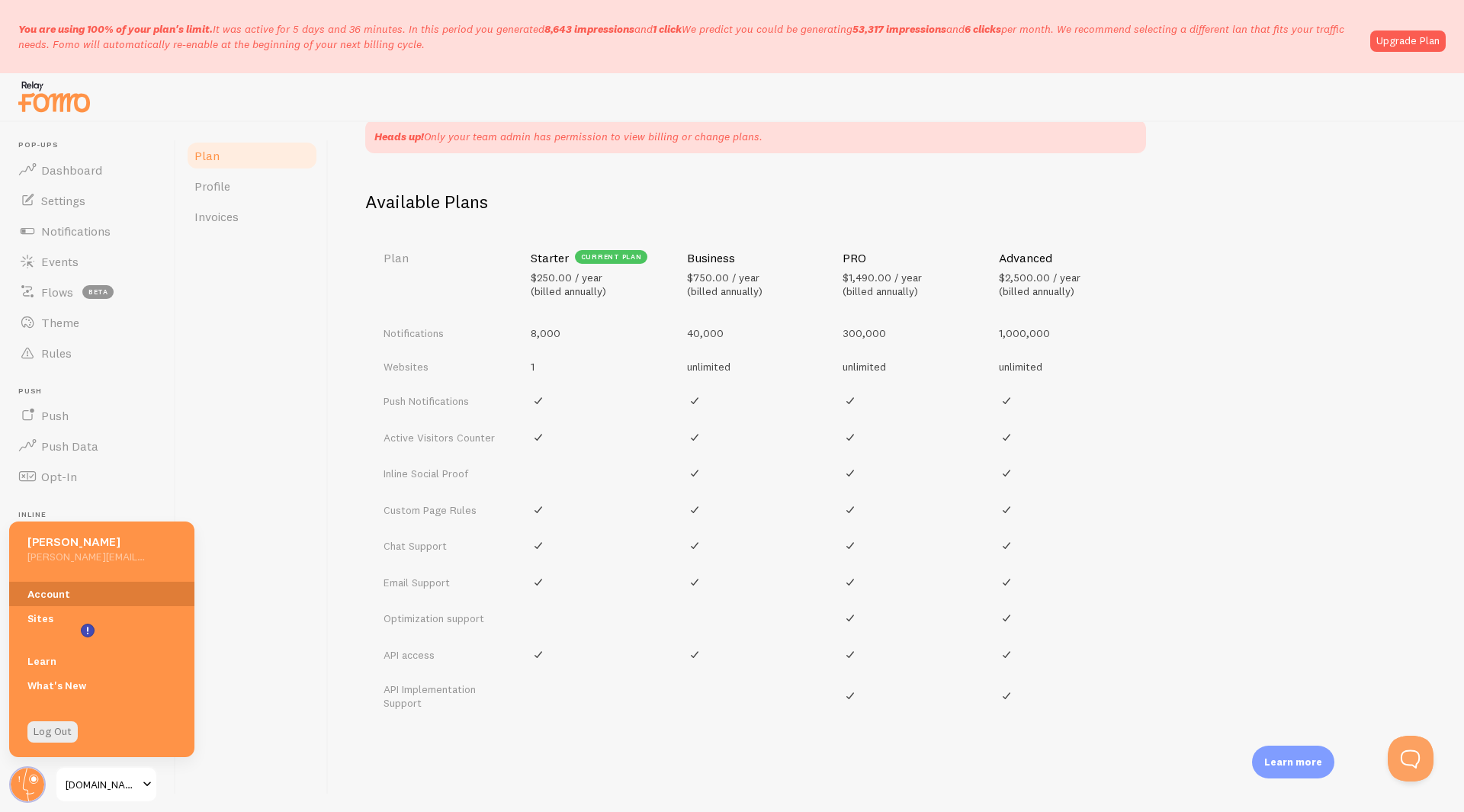
click at [63, 600] on link "Account" at bounding box center [102, 594] width 185 height 24
click at [267, 176] on link "Profile" at bounding box center [252, 186] width 134 height 30
